Goal: Task Accomplishment & Management: Manage account settings

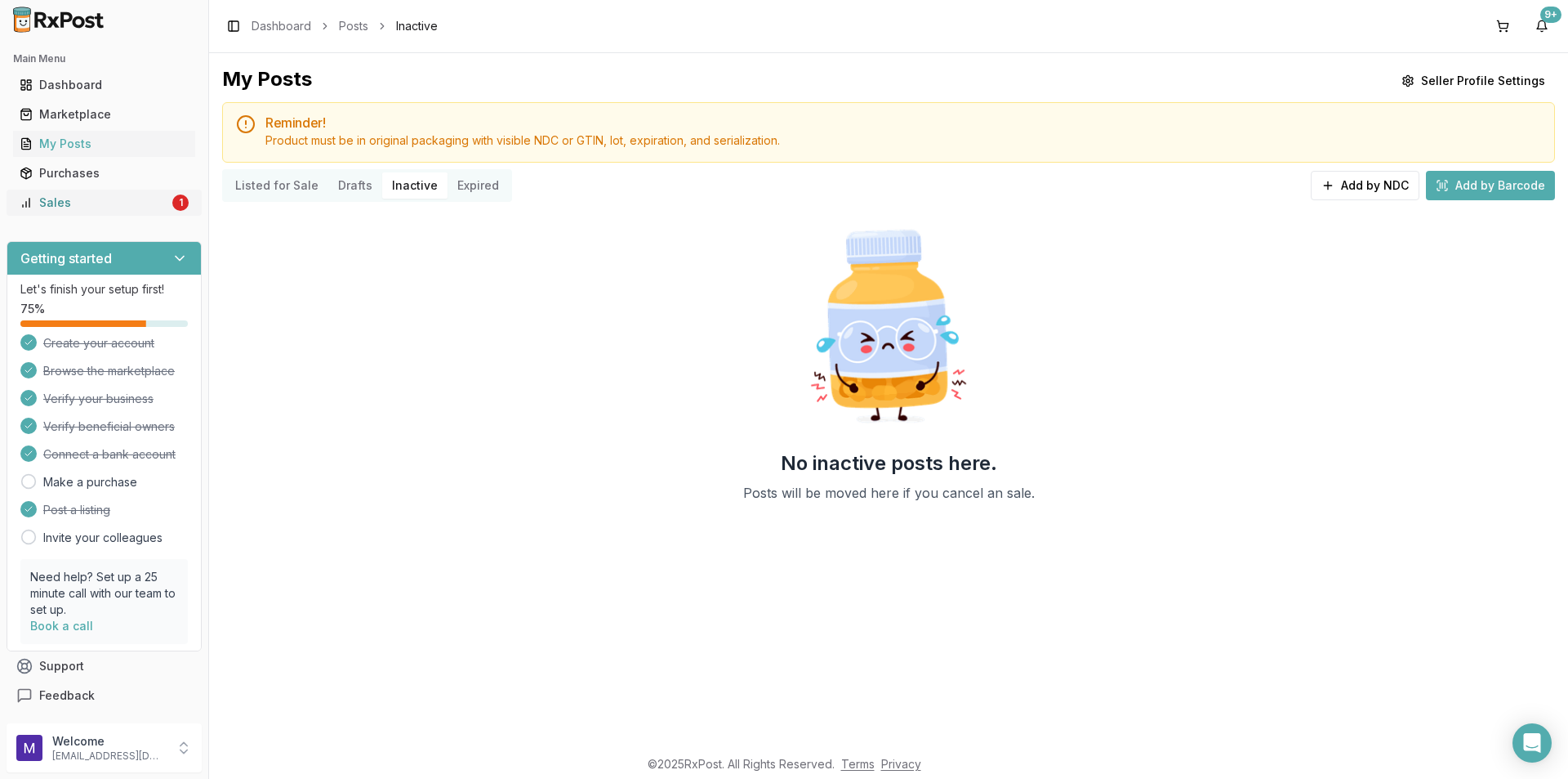
click at [38, 202] on div "Sales" at bounding box center [94, 202] width 150 height 16
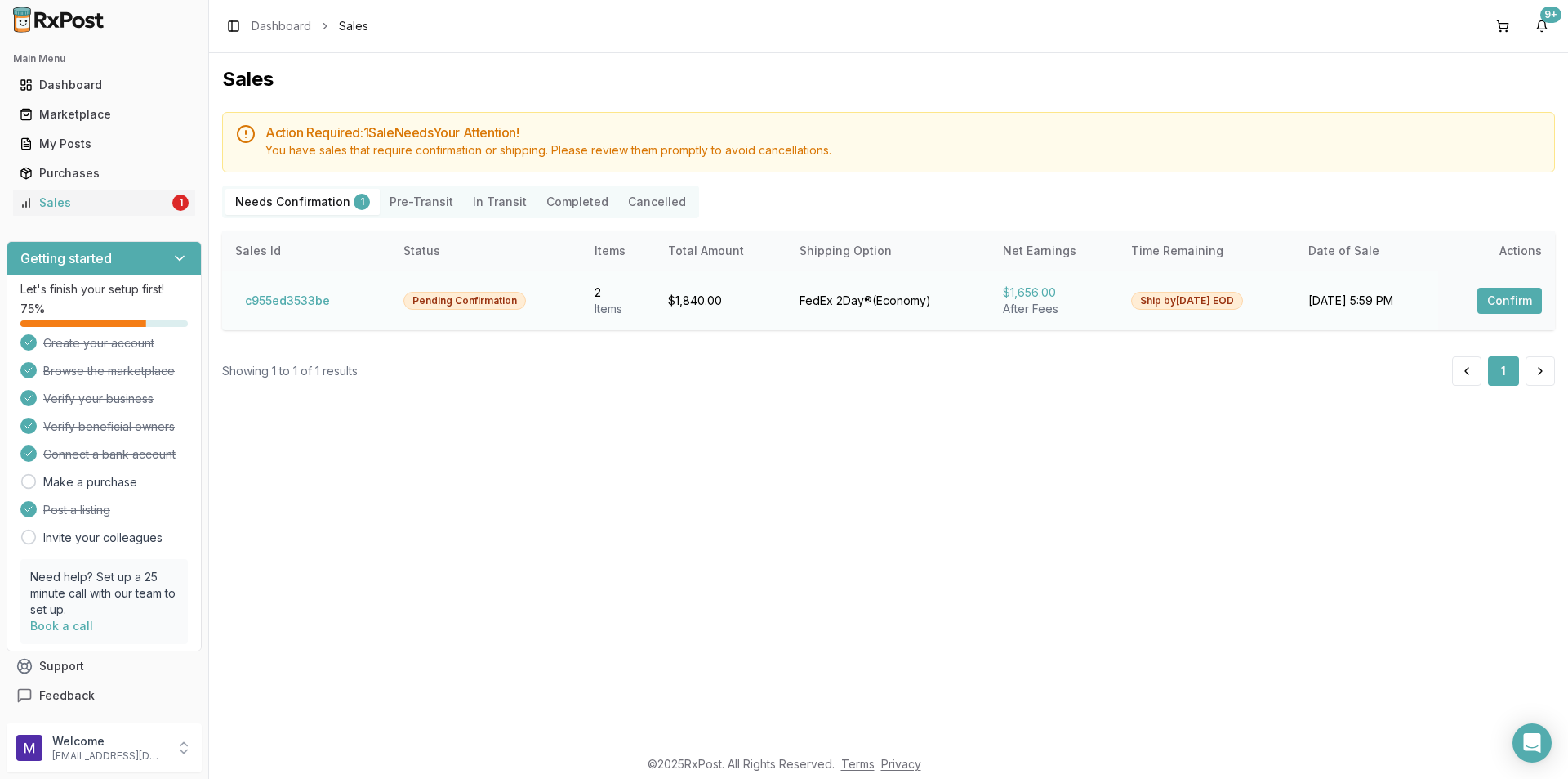
click at [1506, 303] on button "Confirm" at bounding box center [1510, 300] width 64 height 26
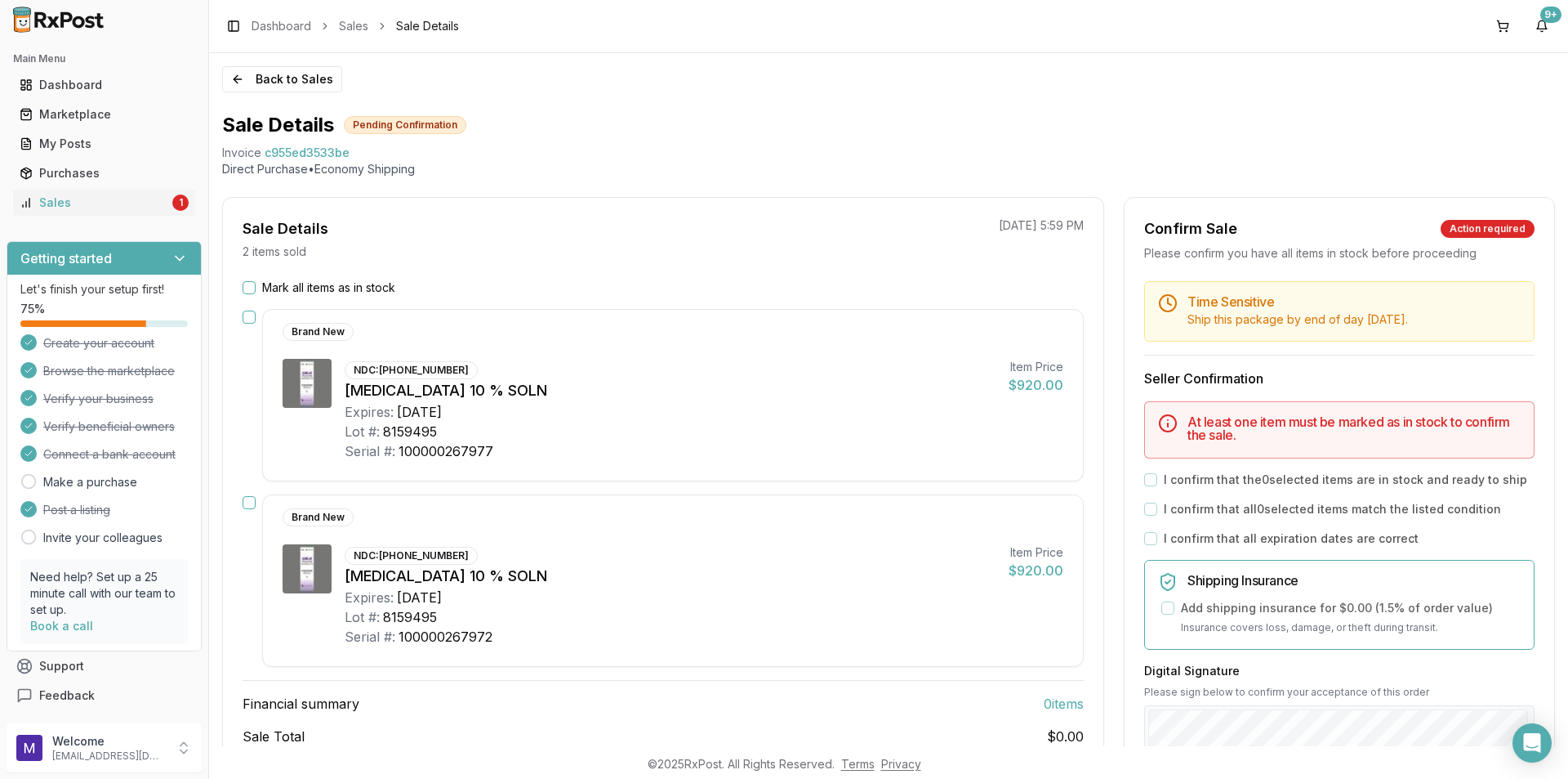
click at [246, 289] on button "Mark all items as in stock" at bounding box center [249, 287] width 13 height 13
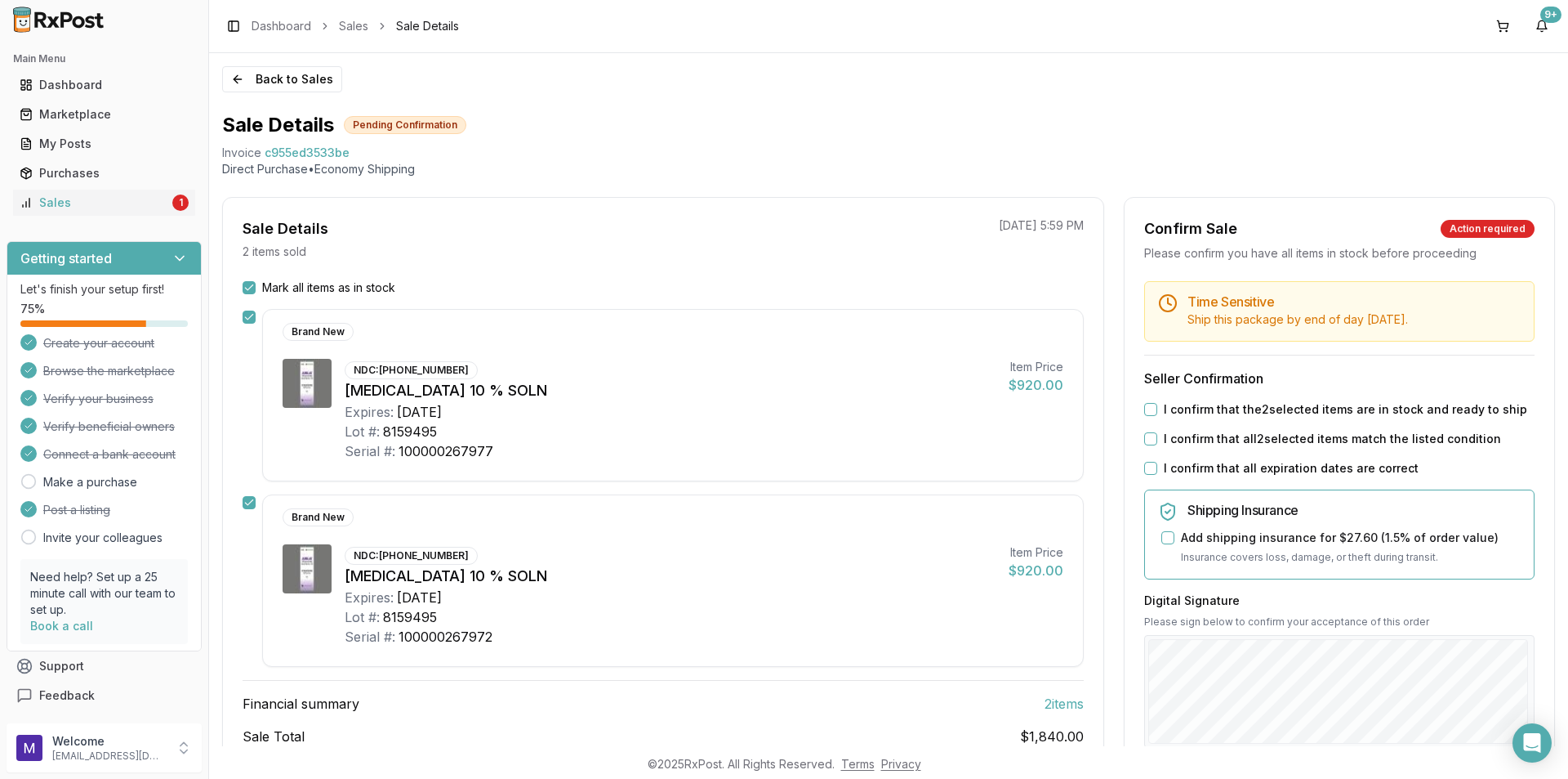
click at [1146, 405] on button "I confirm that the 2 selected items are in stock and ready to ship" at bounding box center [1150, 409] width 13 height 13
click at [1145, 439] on button "I confirm that all 2 selected items match the listed condition" at bounding box center [1150, 438] width 13 height 13
click at [1145, 475] on div "I confirm that all expiration dates are correct" at bounding box center [1340, 468] width 391 height 16
click at [1145, 469] on button "I confirm that all expiration dates are correct" at bounding box center [1150, 468] width 13 height 13
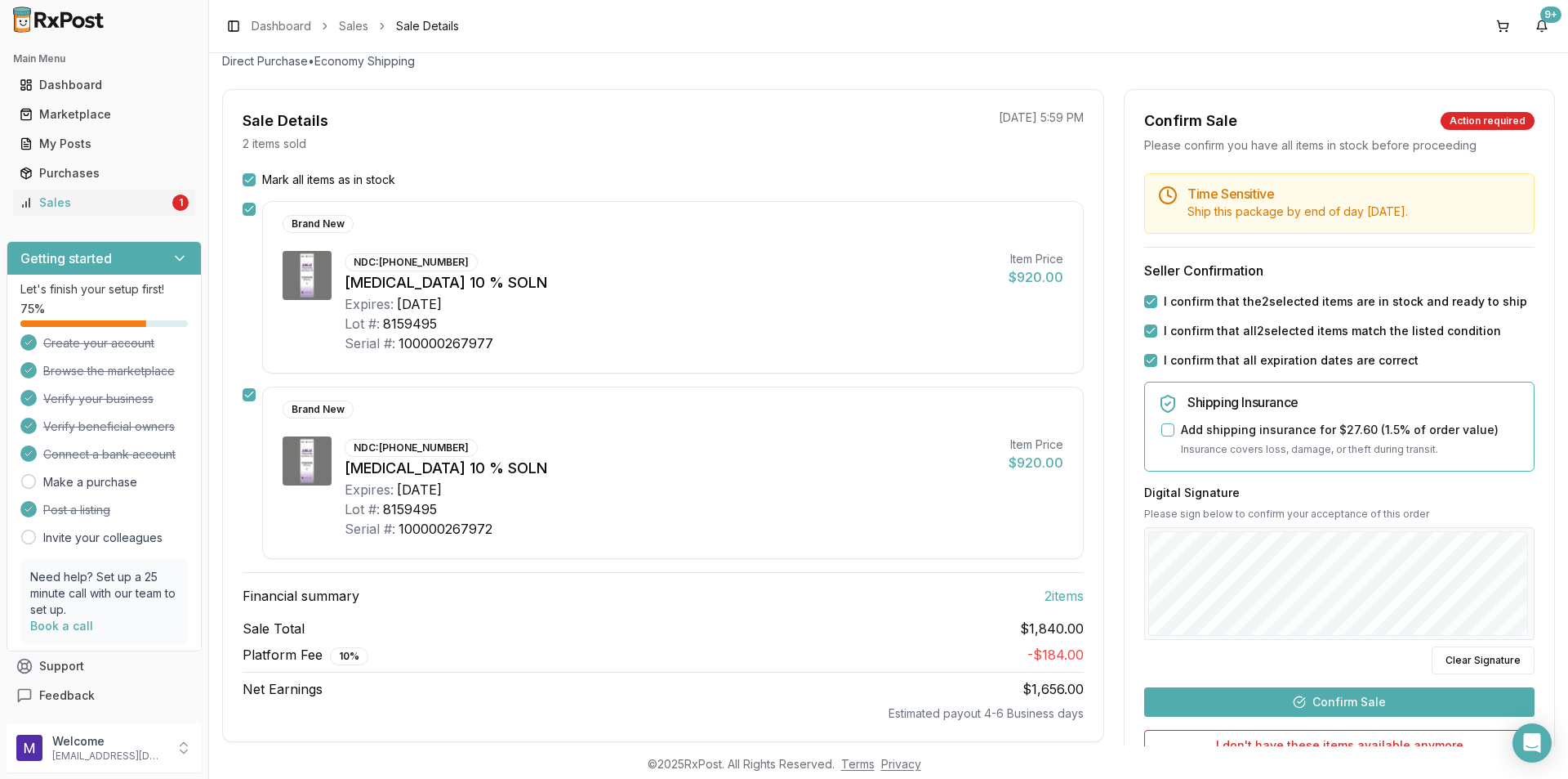
scroll to position [127, 0]
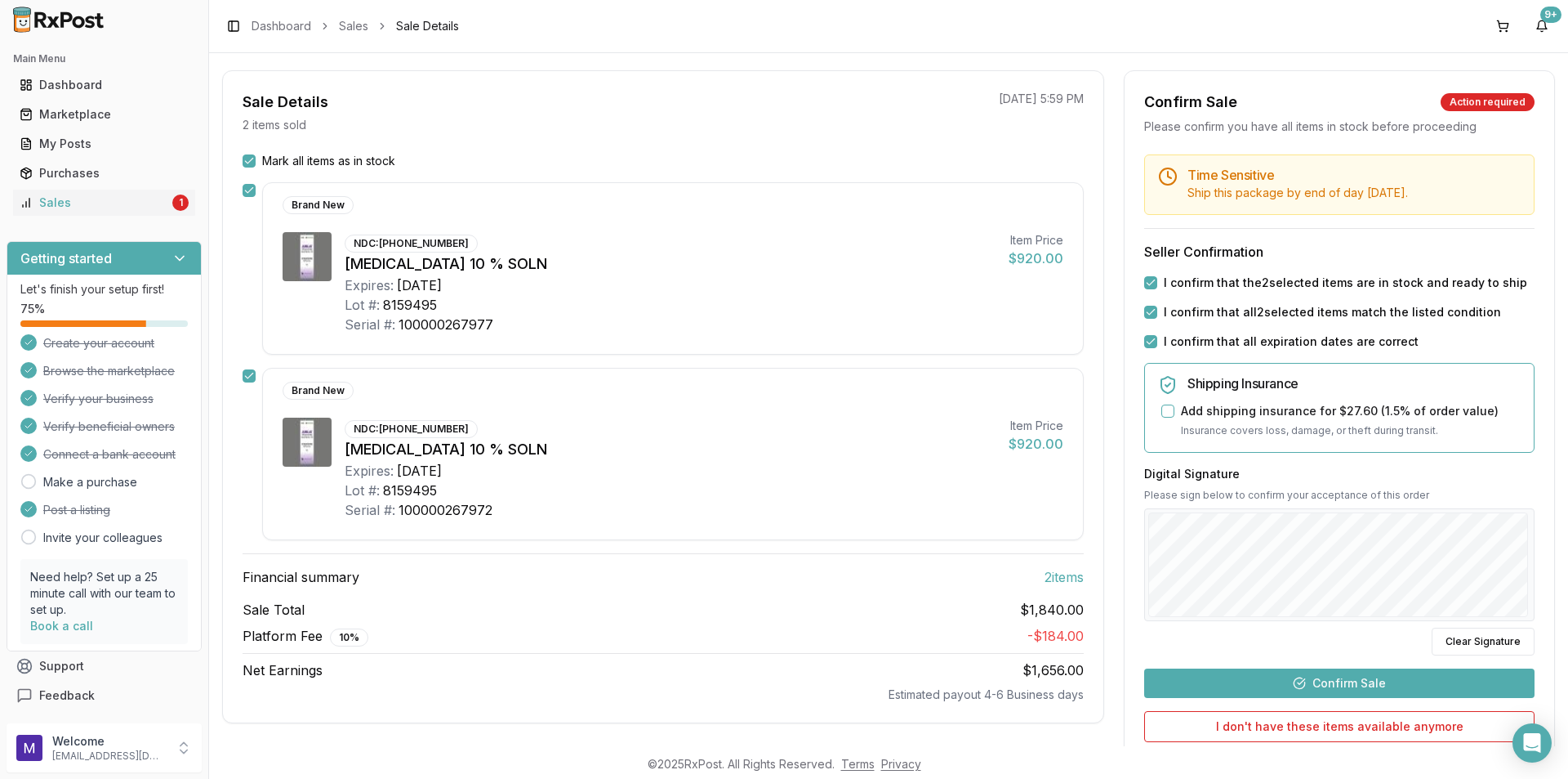
click at [1340, 683] on button "Confirm Sale" at bounding box center [1340, 683] width 391 height 30
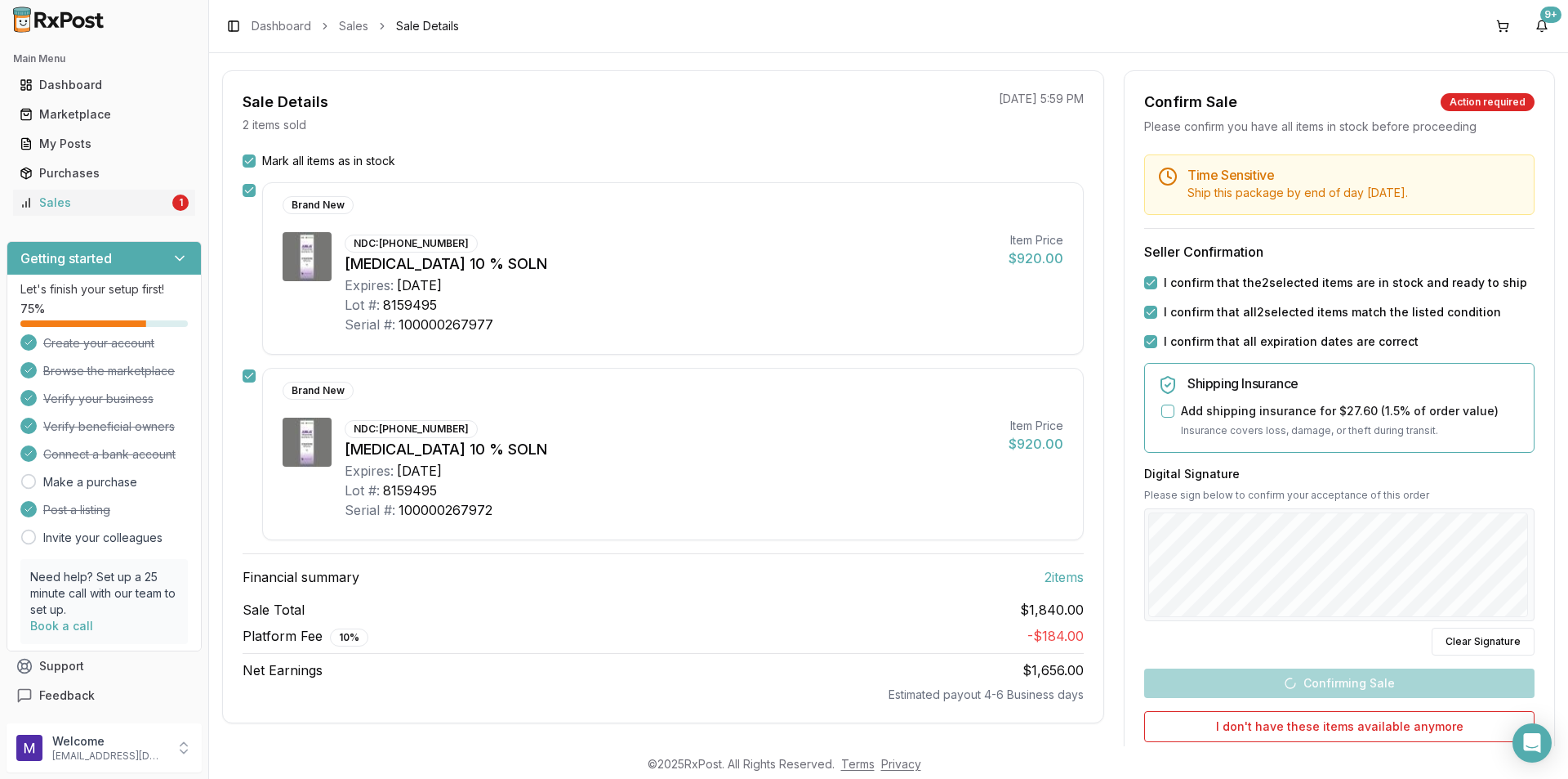
scroll to position [101, 0]
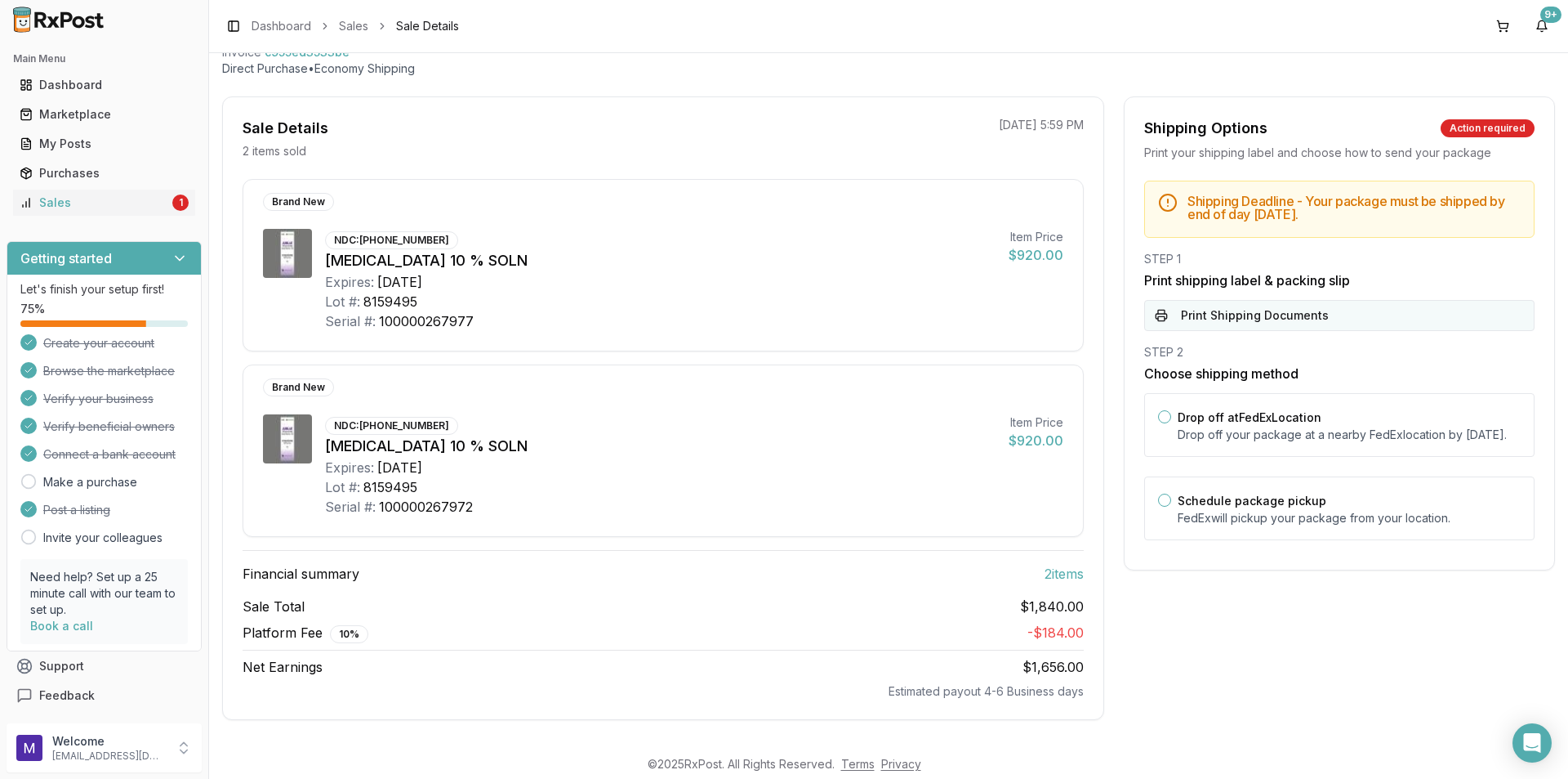
click at [1245, 309] on button "Print Shipping Documents" at bounding box center [1340, 315] width 391 height 31
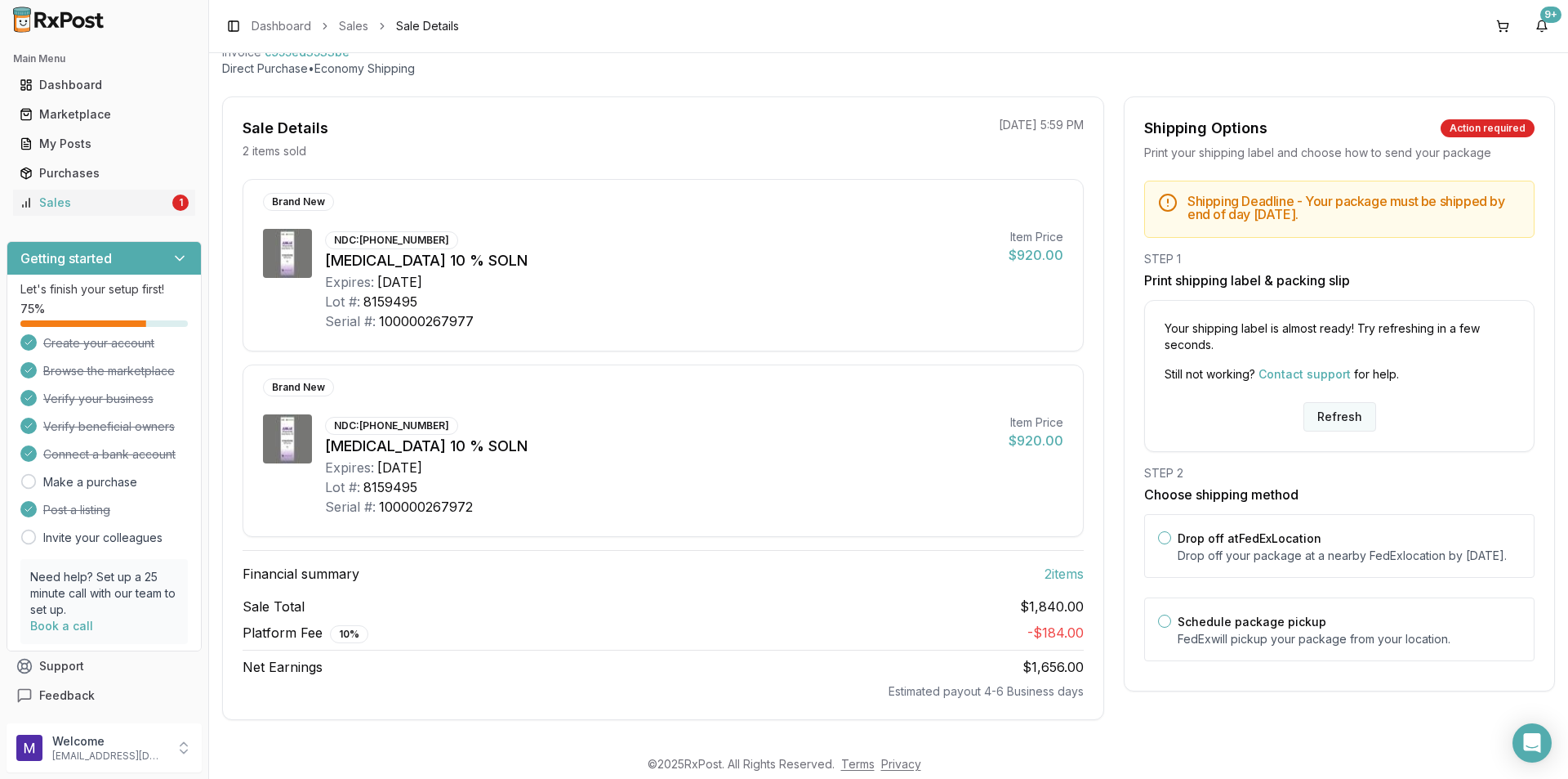
click at [1304, 413] on button "Refresh" at bounding box center [1340, 416] width 73 height 30
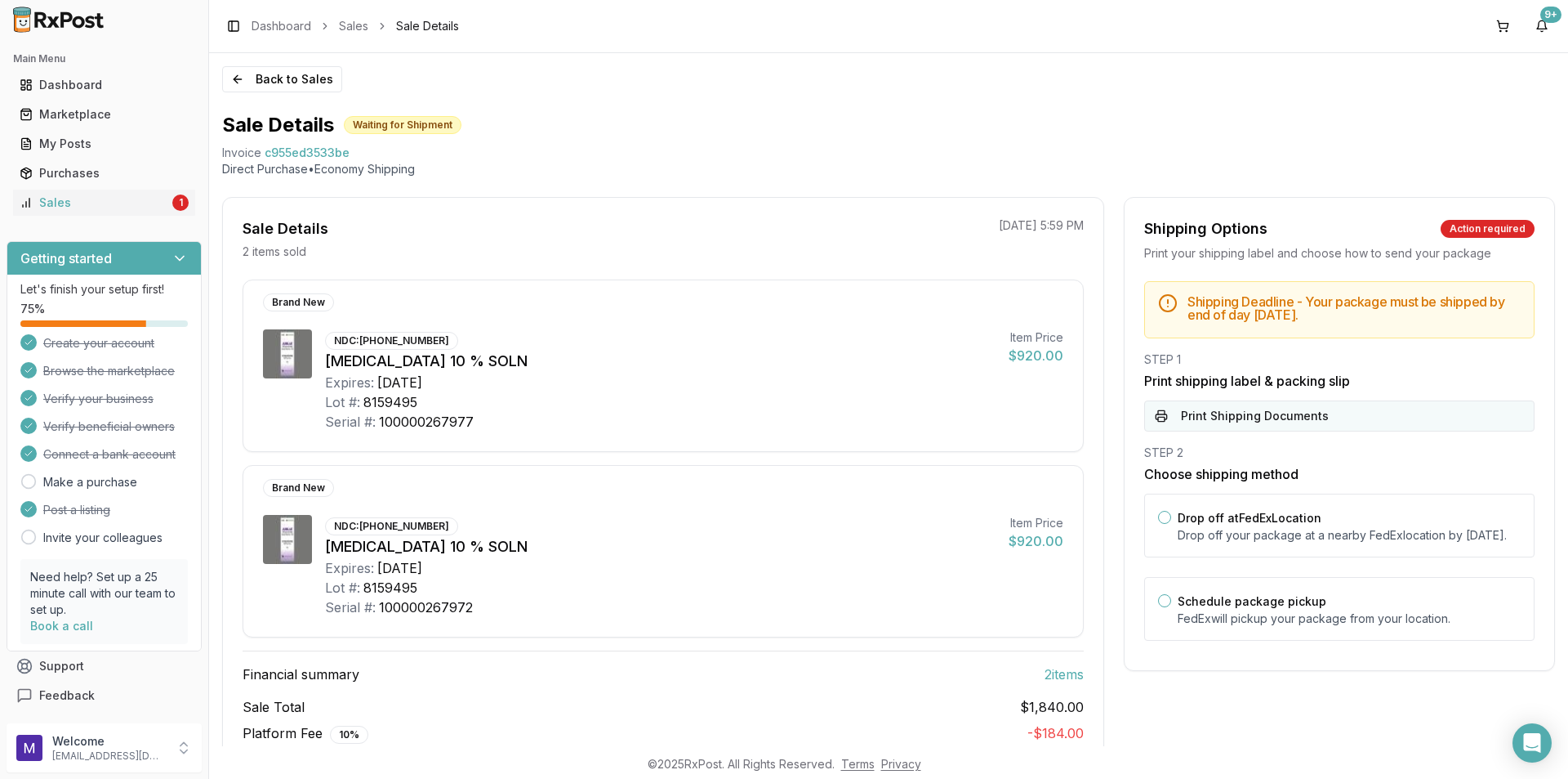
click at [1306, 421] on button "Print Shipping Documents" at bounding box center [1340, 415] width 391 height 31
click at [81, 151] on div "My Posts" at bounding box center [104, 143] width 169 height 16
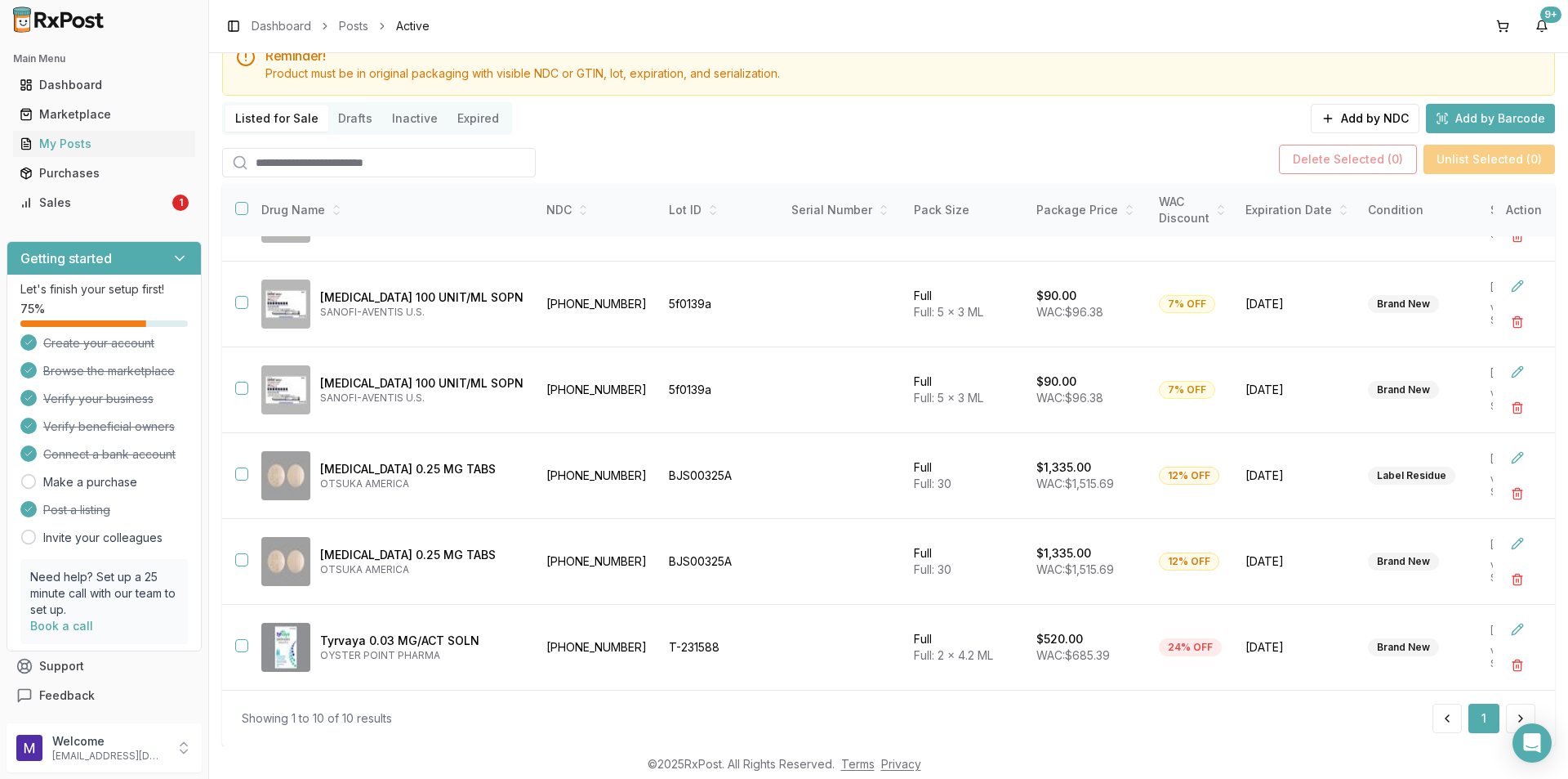
scroll to position [107, 0]
